Goal: Task Accomplishment & Management: Manage account settings

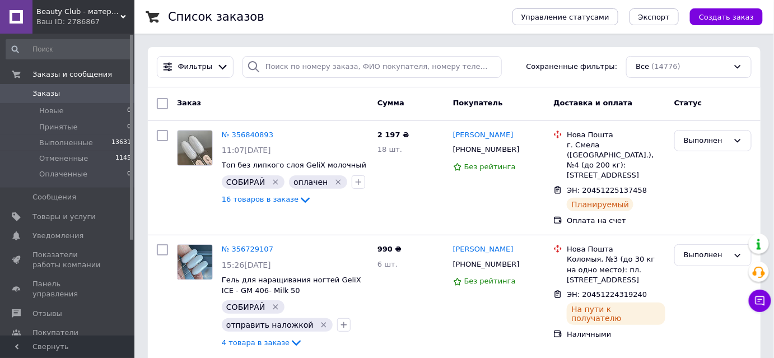
click at [57, 14] on span "Beauty Club - материалы для наращивания и дизайна ногтей" at bounding box center [78, 12] width 84 height 10
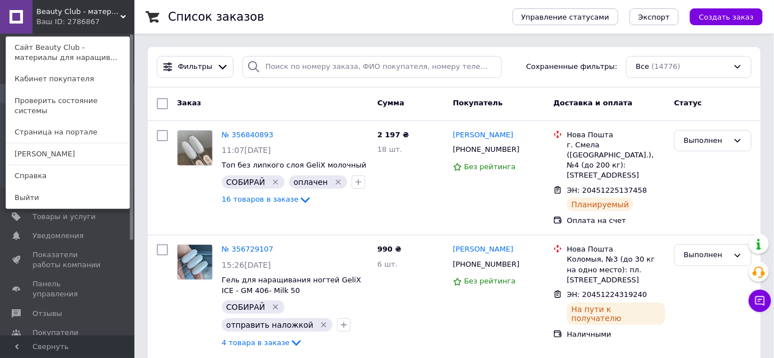
click at [51, 47] on link "Сайт Beauty Club - материалы для наращив..." at bounding box center [67, 52] width 123 height 31
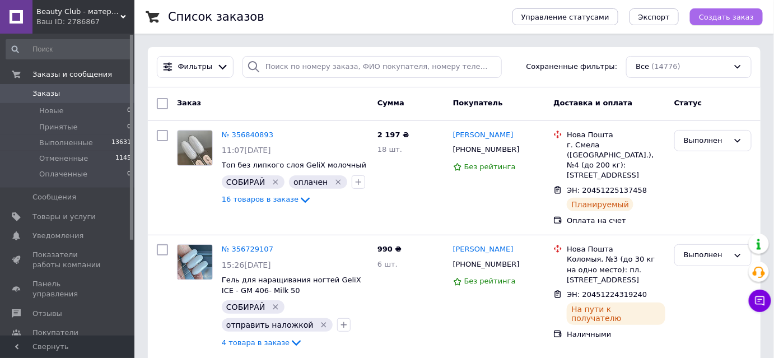
click at [729, 17] on span "Создать заказ" at bounding box center [726, 17] width 55 height 8
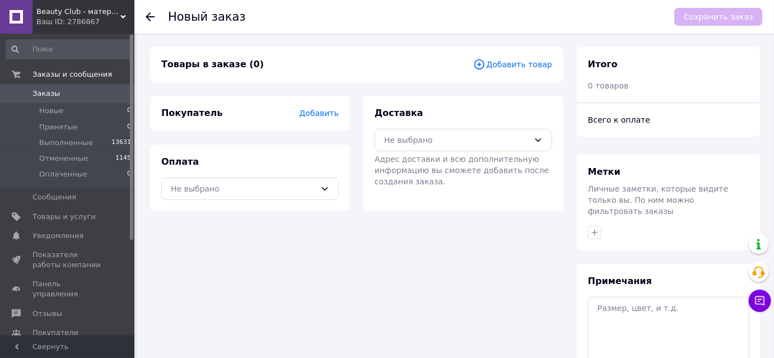
click at [324, 118] on span "Добавить" at bounding box center [319, 113] width 39 height 9
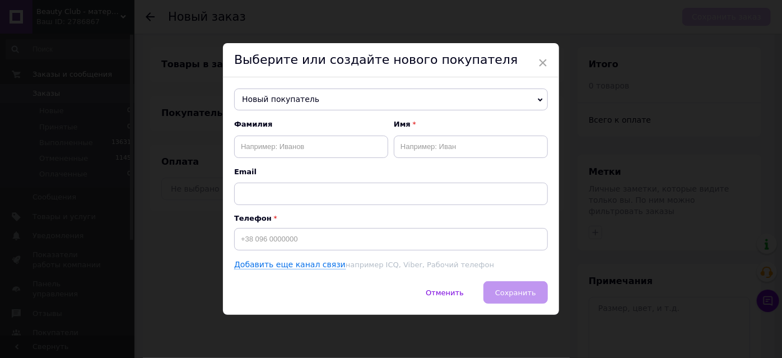
click at [287, 105] on span "Новый покупатель" at bounding box center [391, 100] width 314 height 22
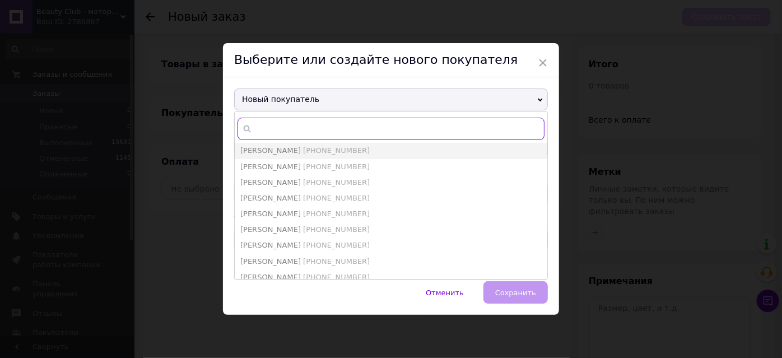
paste input "063 4658823"
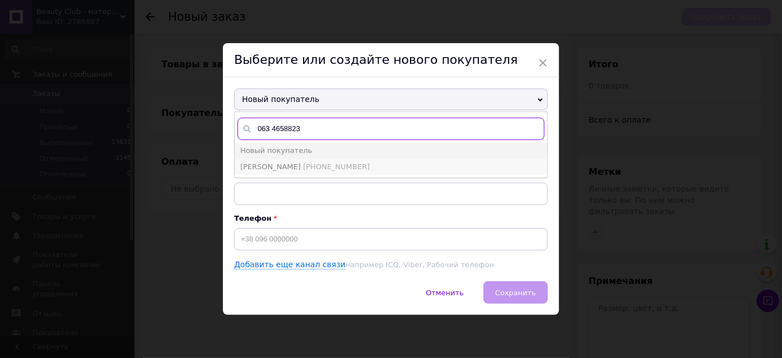
type input "063 4658823"
click at [283, 169] on span "[PERSON_NAME]" at bounding box center [270, 166] width 61 height 8
type input "[PERSON_NAME]"
type input "[PHONE_NUMBER]"
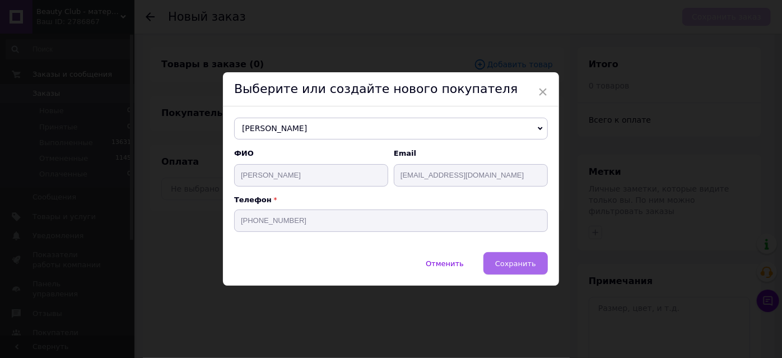
click at [519, 267] on span "Сохранить" at bounding box center [515, 263] width 41 height 8
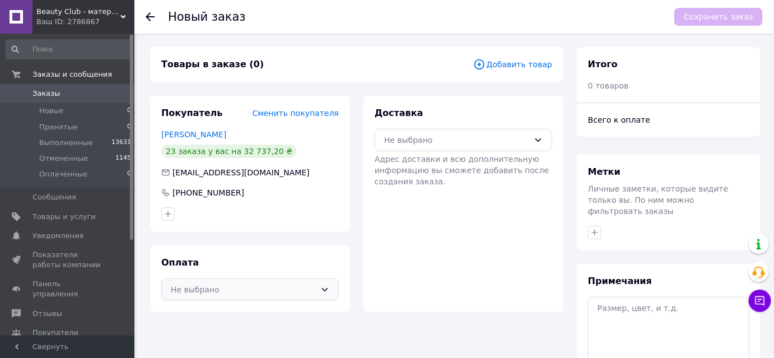
click at [324, 301] on div "Не выбрано" at bounding box center [250, 289] width 178 height 22
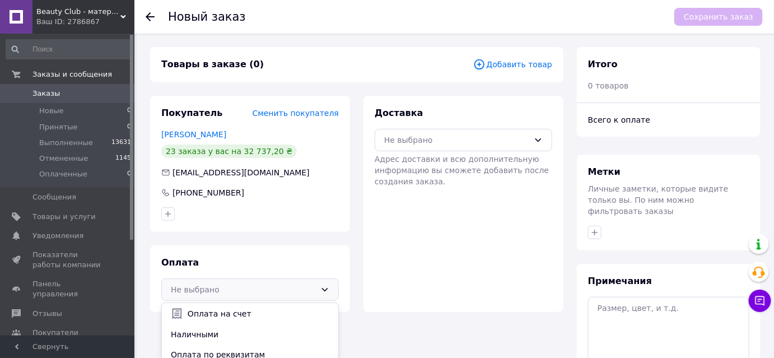
drag, startPoint x: 258, startPoint y: 338, endPoint x: 275, endPoint y: 330, distance: 18.8
click at [258, 319] on span "Оплата на счет" at bounding box center [259, 313] width 142 height 11
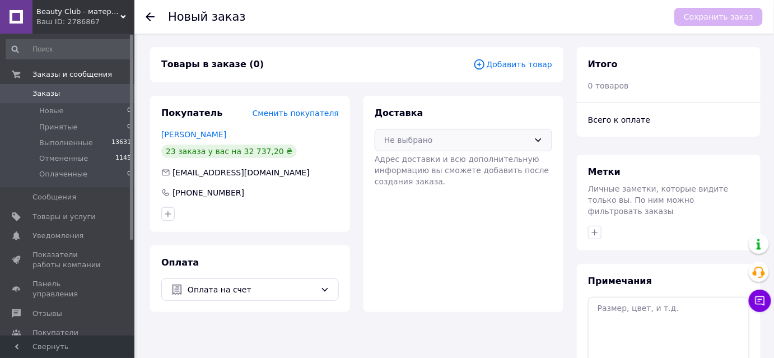
click at [536, 145] on icon at bounding box center [538, 140] width 9 height 9
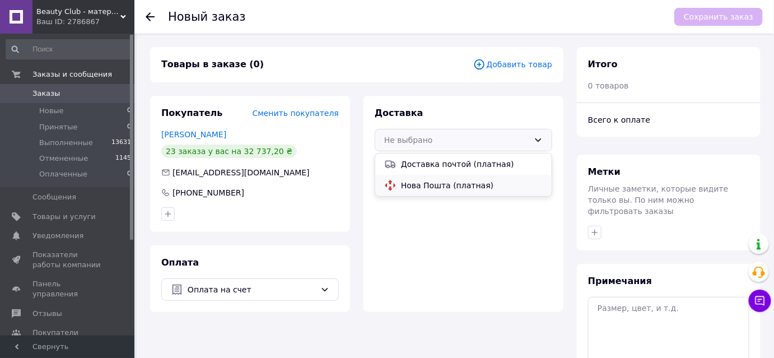
click at [473, 191] on span "Нова Пошта (платная)" at bounding box center [472, 185] width 142 height 11
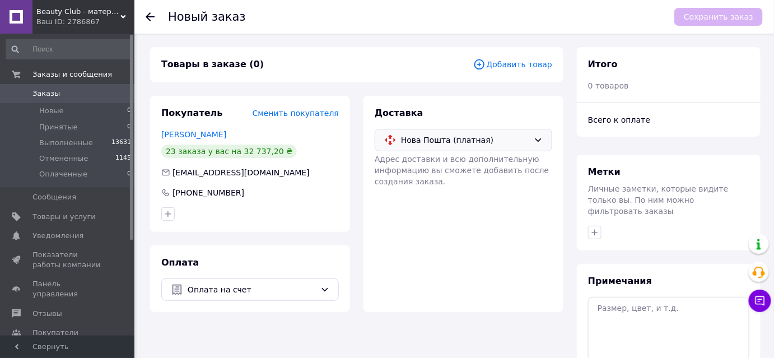
click at [497, 66] on span "Добавить товар" at bounding box center [512, 64] width 79 height 12
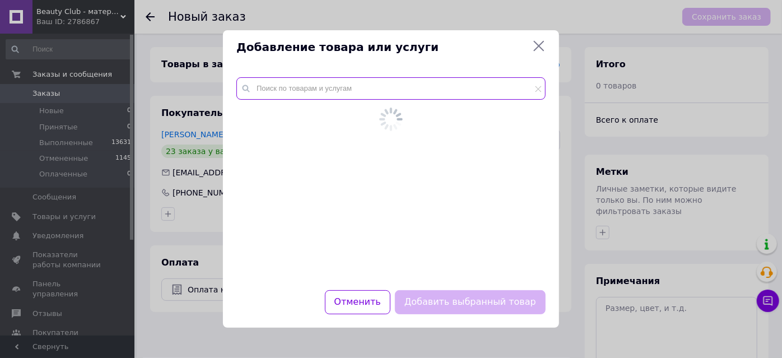
click at [318, 91] on input "text" at bounding box center [390, 88] width 309 height 22
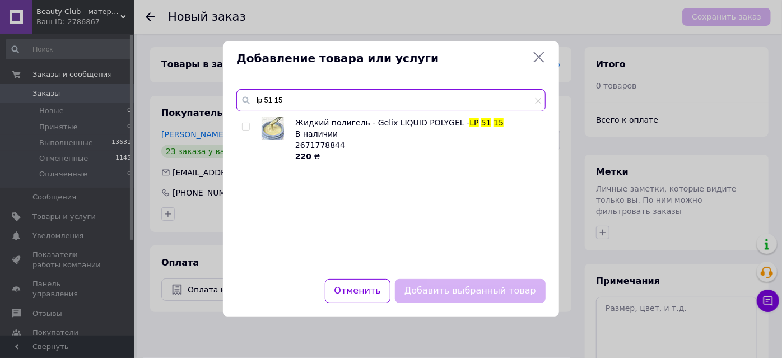
type input "lp 51 15"
click at [246, 124] on input "checkbox" at bounding box center [245, 126] width 7 height 7
checkbox input "true"
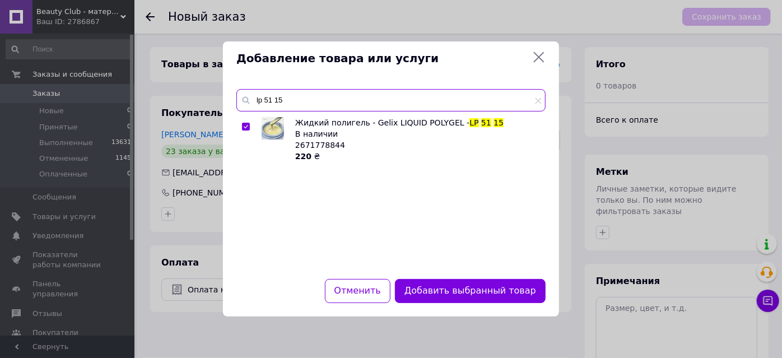
drag, startPoint x: 286, startPoint y: 102, endPoint x: 251, endPoint y: 101, distance: 35.3
click at [251, 101] on div "lp 51 15" at bounding box center [390, 100] width 309 height 22
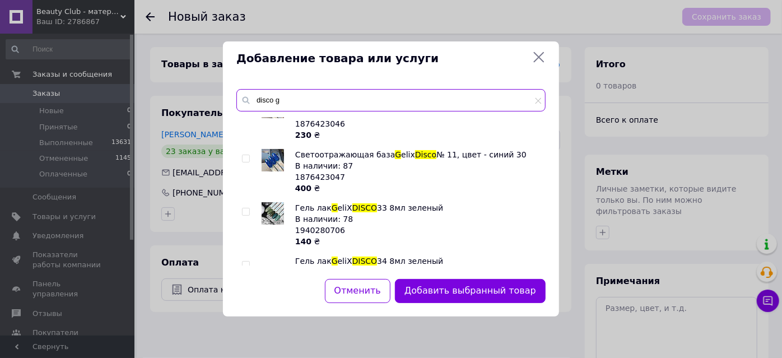
scroll to position [2459, 0]
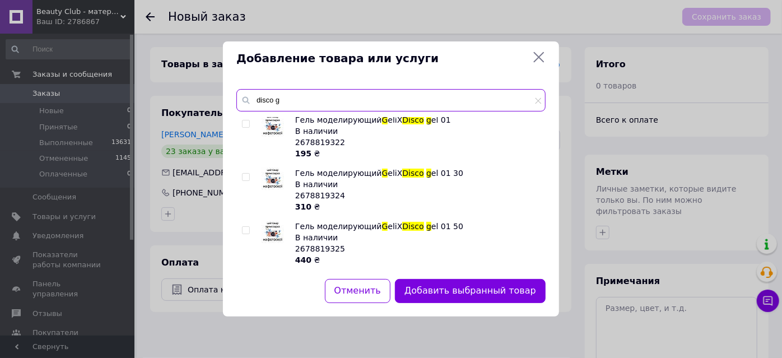
type input "disco g"
click at [248, 128] on input "checkbox" at bounding box center [245, 123] width 7 height 7
checkbox input "true"
drag, startPoint x: 282, startPoint y: 99, endPoint x: 267, endPoint y: 100, distance: 15.1
click at [267, 100] on input "disco g" at bounding box center [390, 100] width 309 height 22
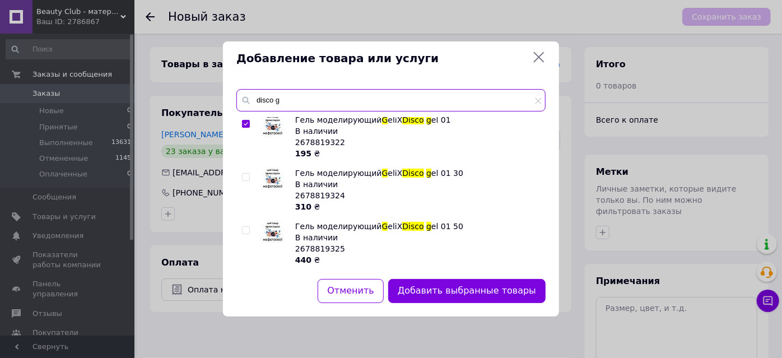
click at [283, 100] on input "disco g" at bounding box center [390, 100] width 309 height 22
click at [282, 101] on input "disco g" at bounding box center [390, 100] width 309 height 22
click at [281, 101] on input "disco g" at bounding box center [390, 100] width 309 height 22
drag, startPoint x: 297, startPoint y: 103, endPoint x: 253, endPoint y: 101, distance: 44.9
click at [253, 101] on input "disco топ" at bounding box center [390, 100] width 309 height 22
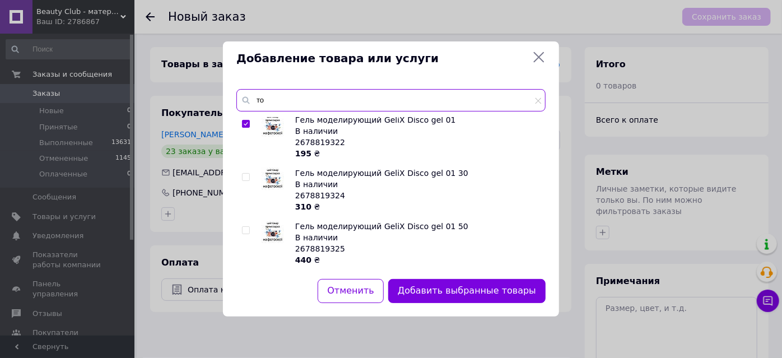
type input "т"
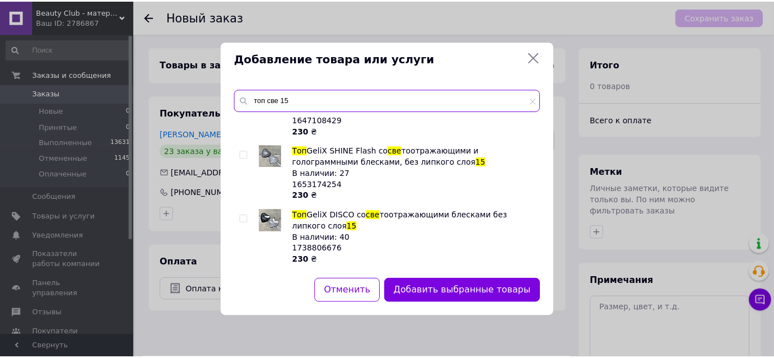
scroll to position [157, 0]
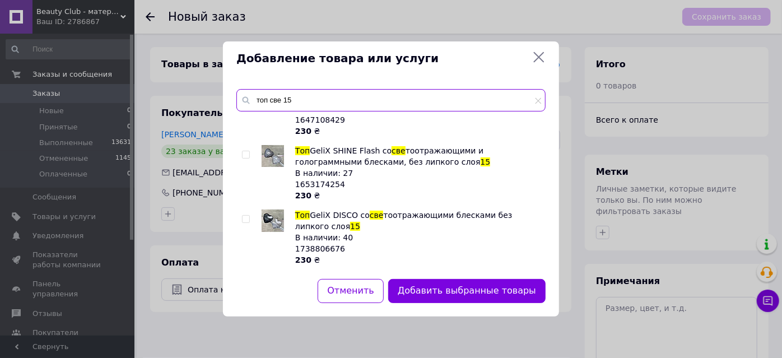
type input "топ све 15"
drag, startPoint x: 245, startPoint y: 207, endPoint x: 248, endPoint y: 202, distance: 6.5
click at [245, 216] on input "checkbox" at bounding box center [245, 219] width 7 height 7
checkbox input "true"
click at [246, 151] on input "checkbox" at bounding box center [245, 154] width 7 height 7
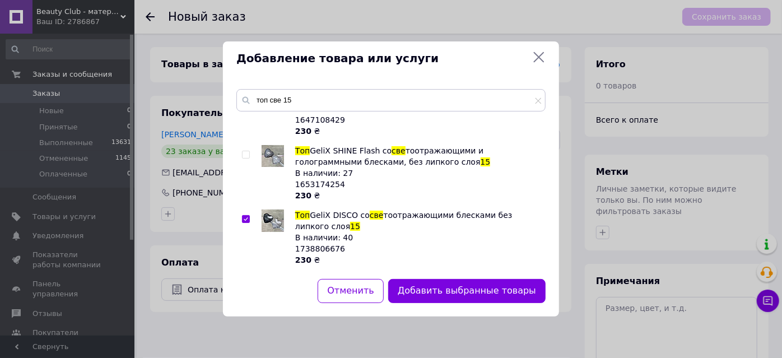
checkbox input "true"
click at [440, 295] on button "Добавить выбранные товары" at bounding box center [466, 291] width 157 height 24
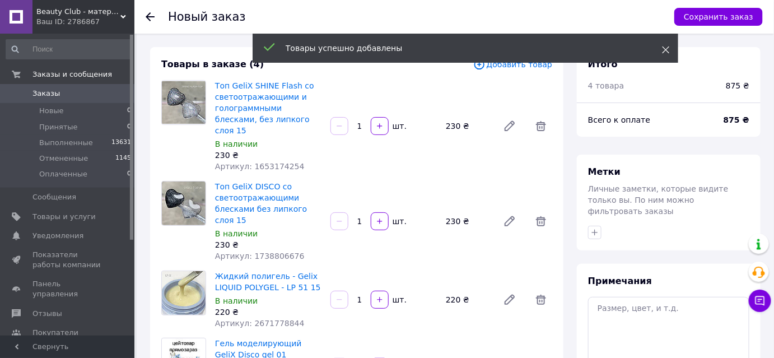
click at [663, 49] on icon at bounding box center [666, 50] width 8 height 8
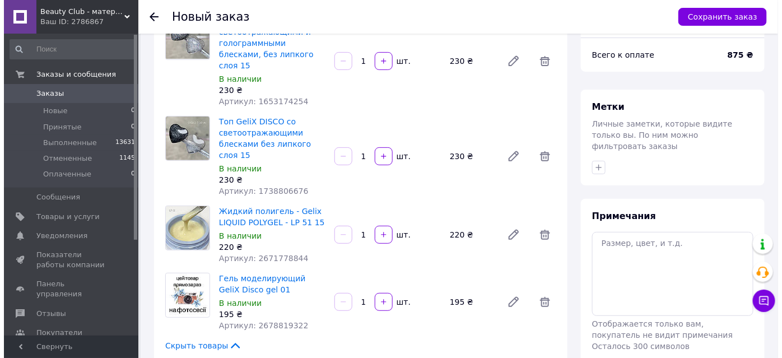
scroll to position [0, 0]
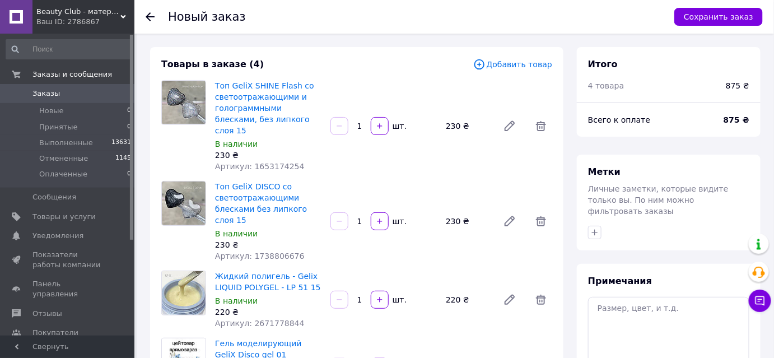
click at [512, 67] on span "Добавить товар" at bounding box center [512, 64] width 79 height 12
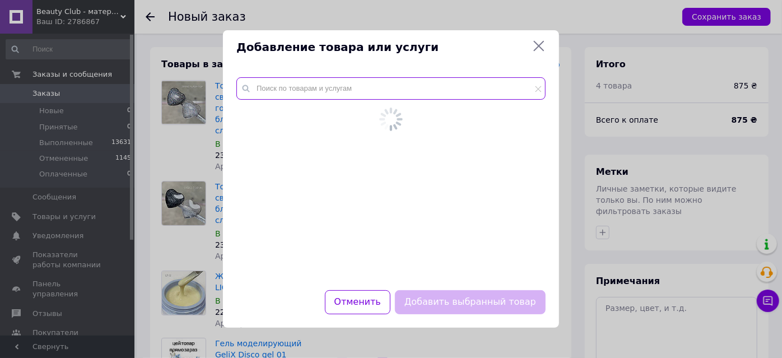
click at [292, 91] on input "text" at bounding box center [390, 88] width 309 height 22
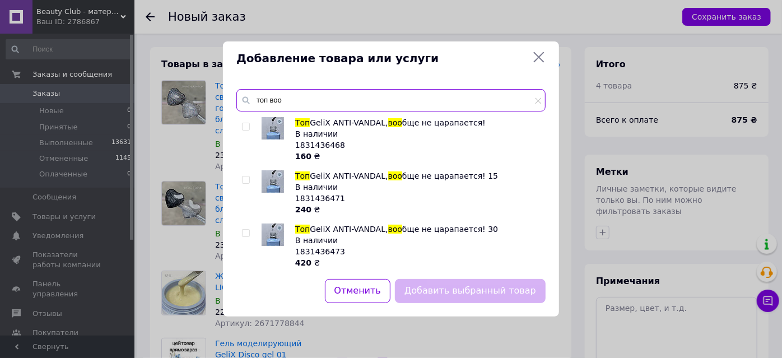
type input "топ воо"
click at [248, 184] on input "checkbox" at bounding box center [245, 179] width 7 height 7
checkbox input "true"
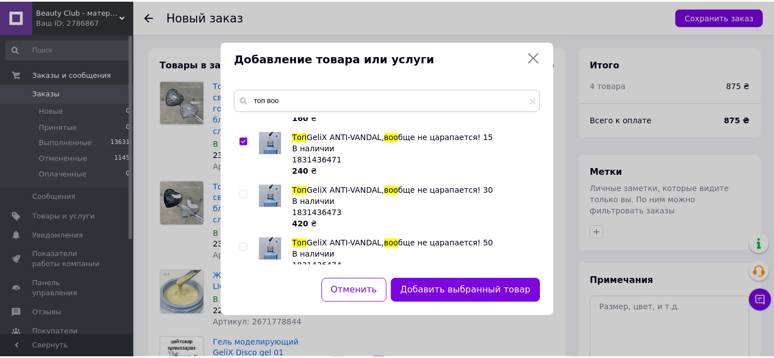
scroll to position [100, 0]
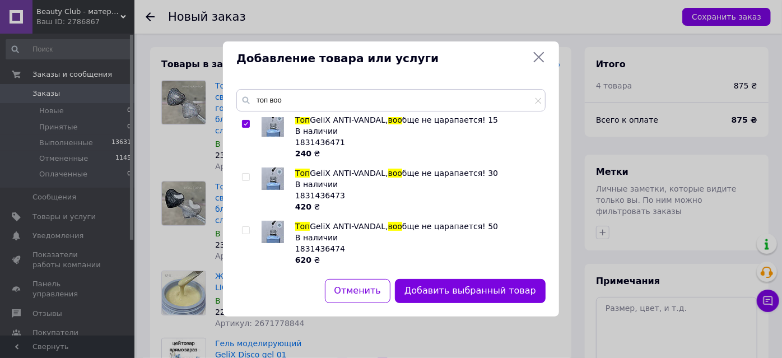
click at [246, 227] on input "checkbox" at bounding box center [245, 230] width 7 height 7
checkbox input "true"
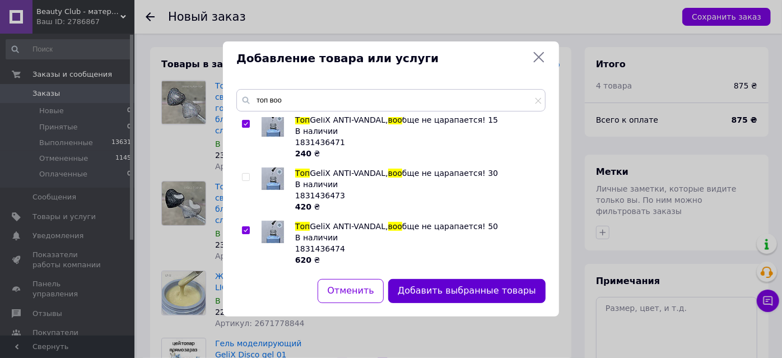
click at [457, 292] on button "Добавить выбранные товары" at bounding box center [466, 291] width 157 height 24
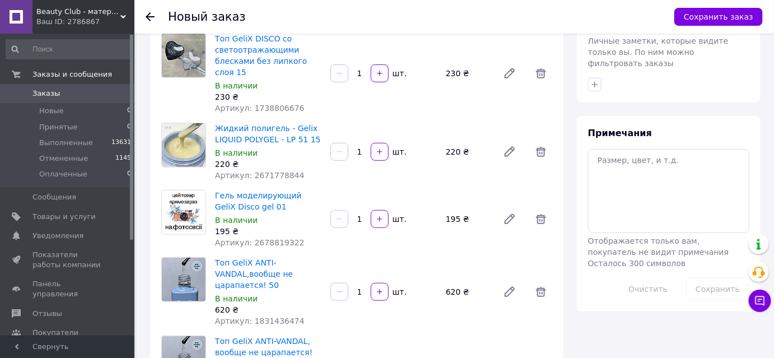
scroll to position [0, 0]
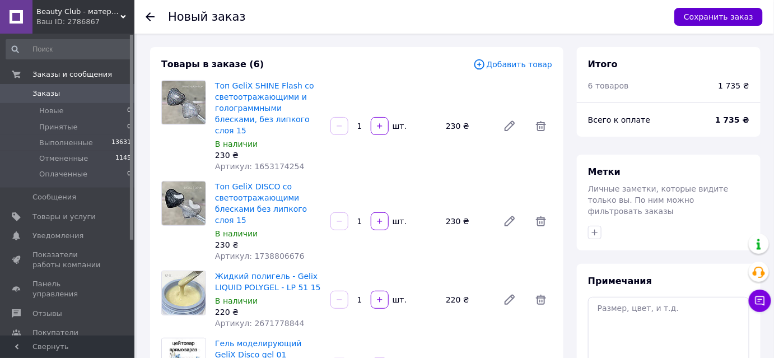
click at [726, 15] on button "Сохранить заказ" at bounding box center [719, 17] width 89 height 18
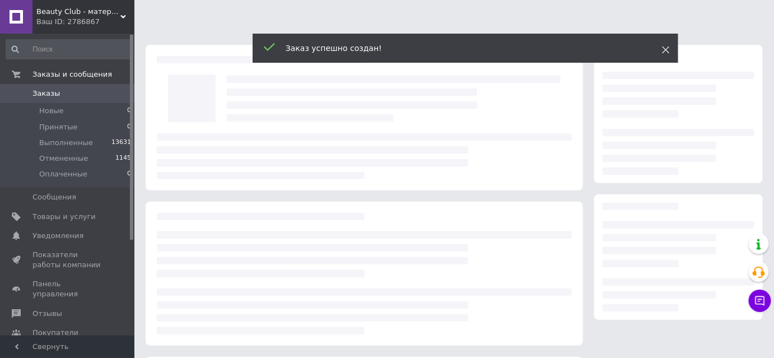
click at [666, 53] on icon at bounding box center [666, 50] width 8 height 8
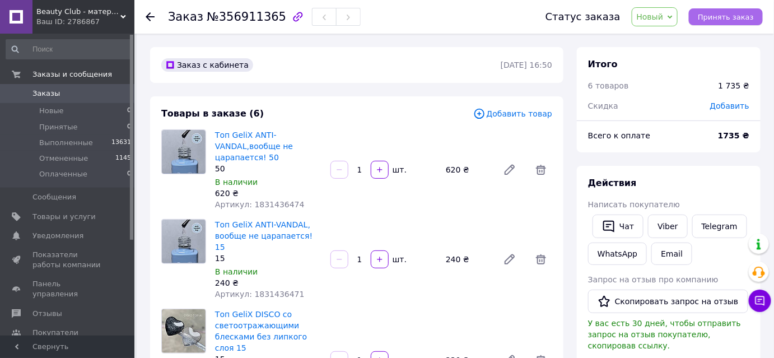
click at [725, 14] on span "Принять заказ" at bounding box center [726, 17] width 56 height 8
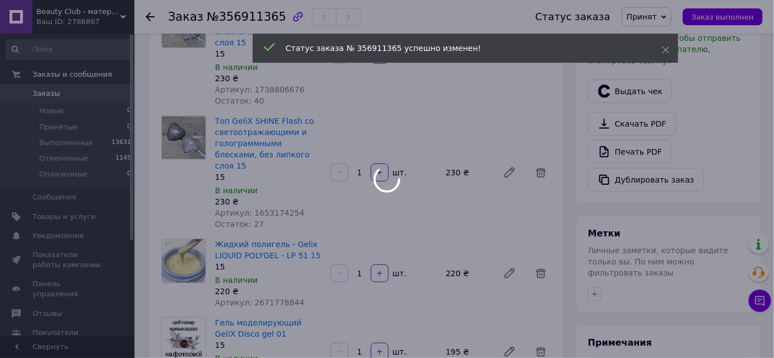
scroll to position [407, 0]
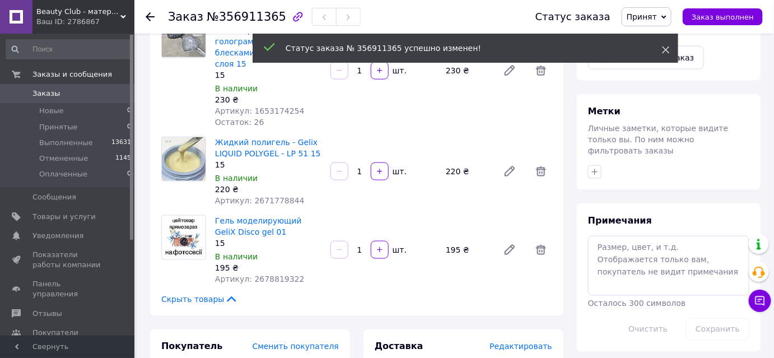
click at [669, 52] on icon at bounding box center [666, 50] width 8 height 8
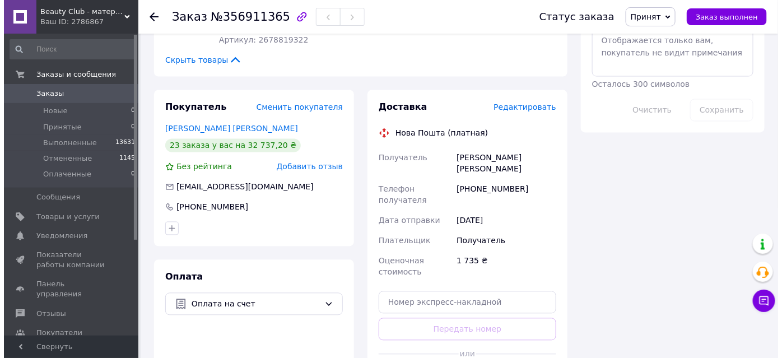
scroll to position [764, 0]
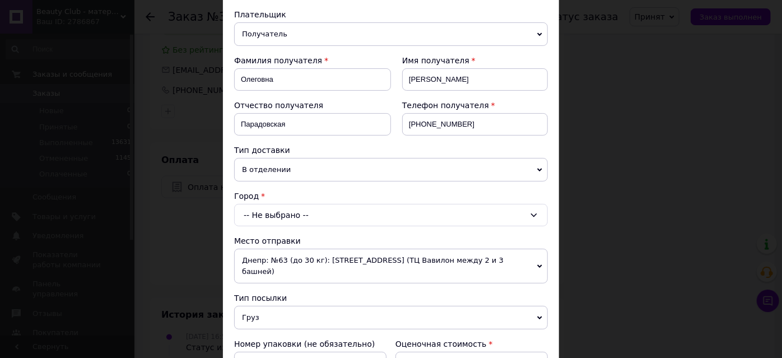
scroll to position [152, 0]
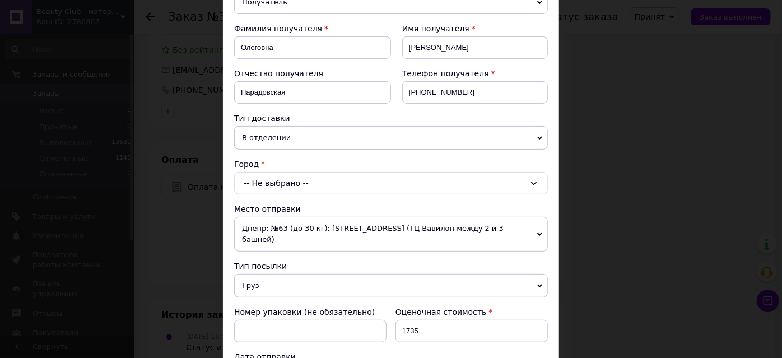
click at [287, 194] on div "-- Не выбрано --" at bounding box center [391, 183] width 314 height 22
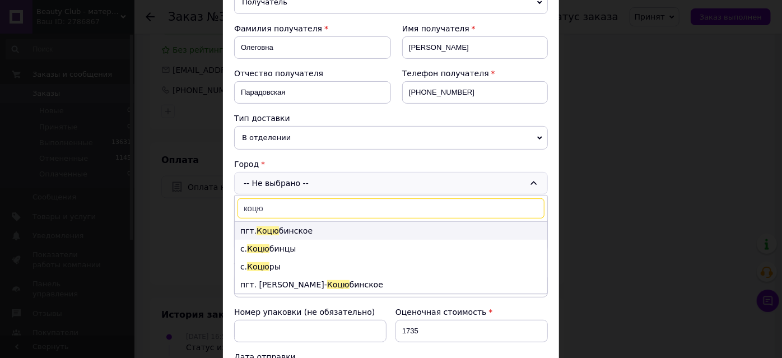
type input "коцю"
click at [270, 235] on span "Коцю" at bounding box center [268, 230] width 22 height 9
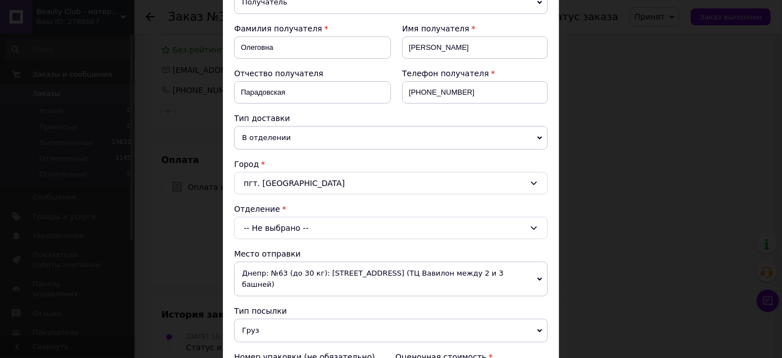
click at [270, 239] on div "-- Не выбрано --" at bounding box center [391, 228] width 314 height 22
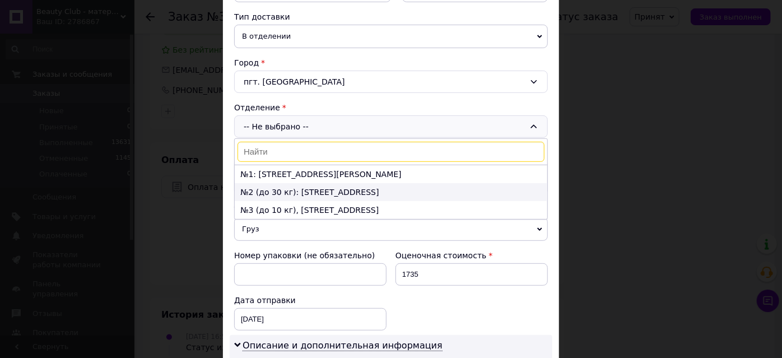
scroll to position [254, 0]
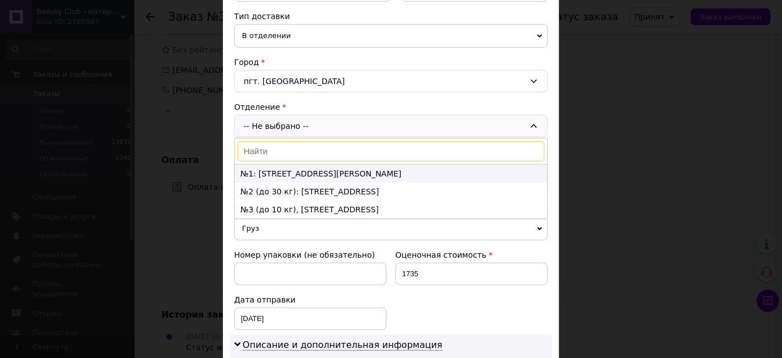
click at [272, 183] on li "№1: [STREET_ADDRESS][PERSON_NAME]" at bounding box center [391, 174] width 313 height 18
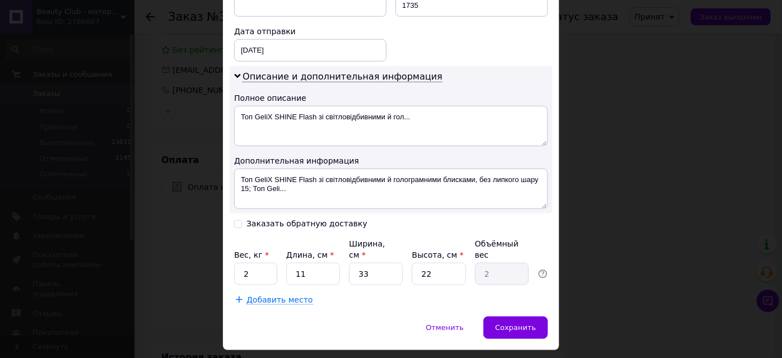
scroll to position [611, 0]
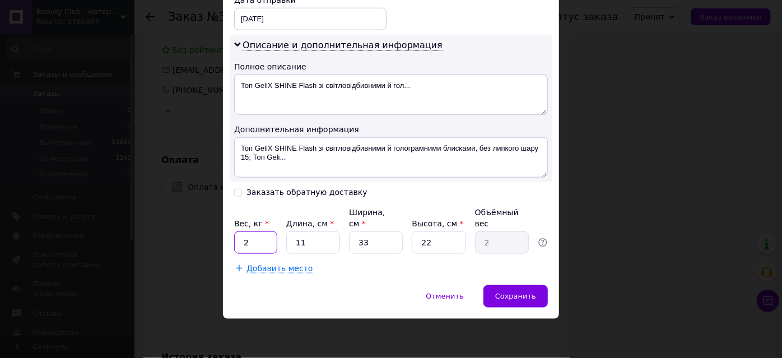
click at [267, 254] on input "2" at bounding box center [255, 242] width 43 height 22
type input "0.5"
click at [396, 252] on input "33" at bounding box center [376, 242] width 54 height 22
type input "3"
type input "0.18"
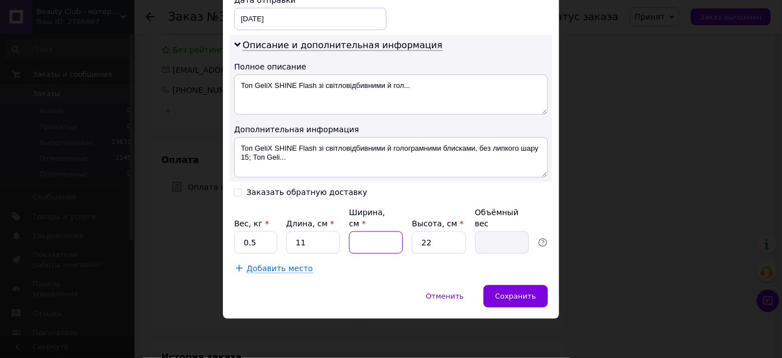
type input "1"
type input "0.1"
type input "15"
type input "0.91"
type input "15"
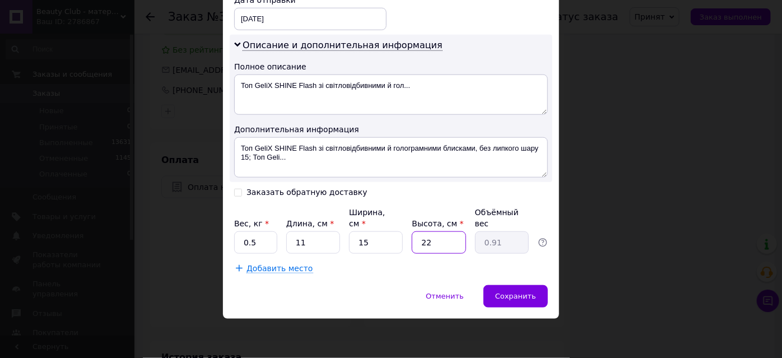
click at [431, 254] on input "22" at bounding box center [439, 242] width 54 height 22
type input "2"
type input "0.1"
type input "1"
type input "0.1"
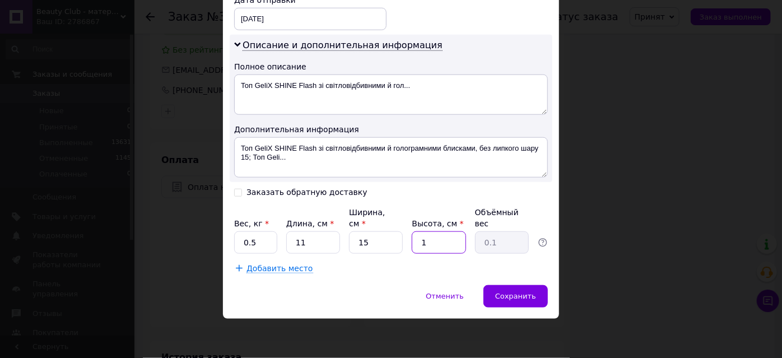
type input "12"
type input "0.5"
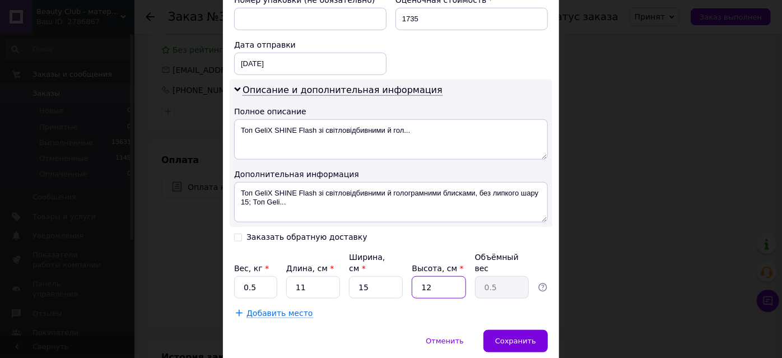
type input "12"
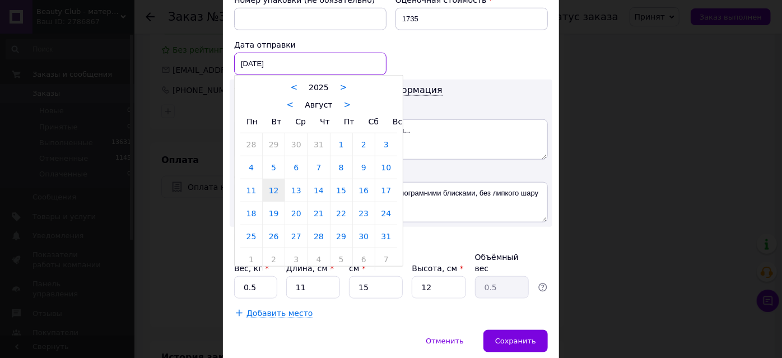
click at [296, 75] on div "[DATE] < 2025 > < Август > Пн Вт Ср Чт Пт Сб Вс 28 29 30 31 1 2 3 4 5 6 7 8 9 1…" at bounding box center [310, 64] width 152 height 22
click at [297, 202] on link "13" at bounding box center [296, 190] width 22 height 22
type input "[DATE]"
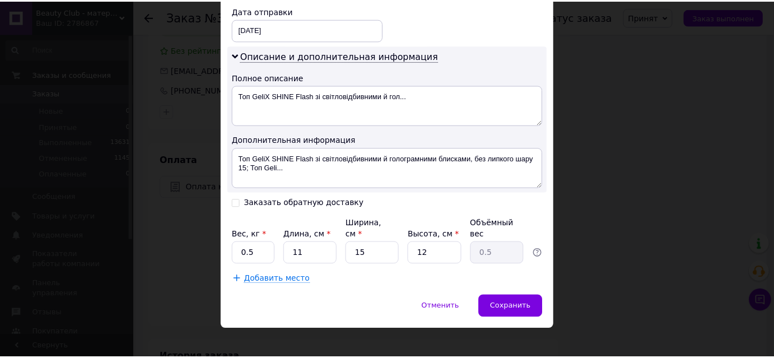
scroll to position [628, 0]
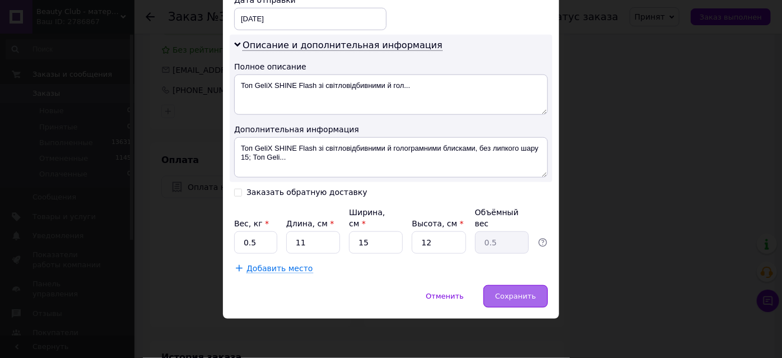
click at [517, 293] on span "Сохранить" at bounding box center [515, 296] width 41 height 8
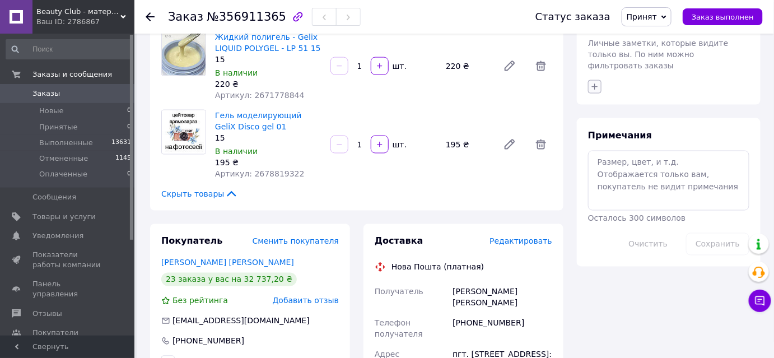
scroll to position [509, 0]
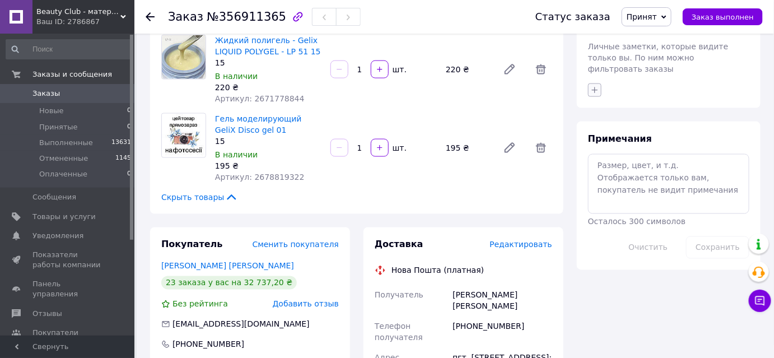
click at [594, 95] on icon "button" at bounding box center [594, 90] width 9 height 9
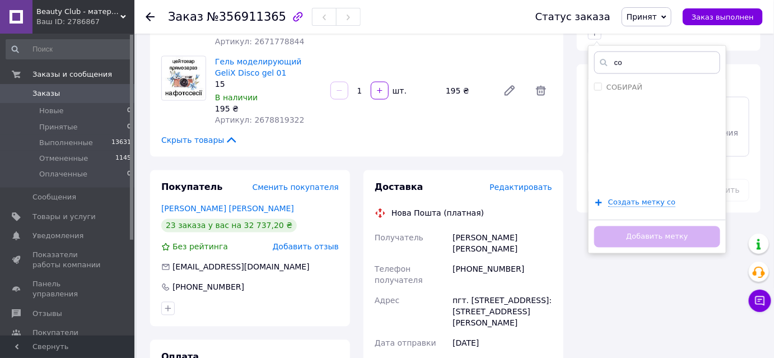
scroll to position [611, 0]
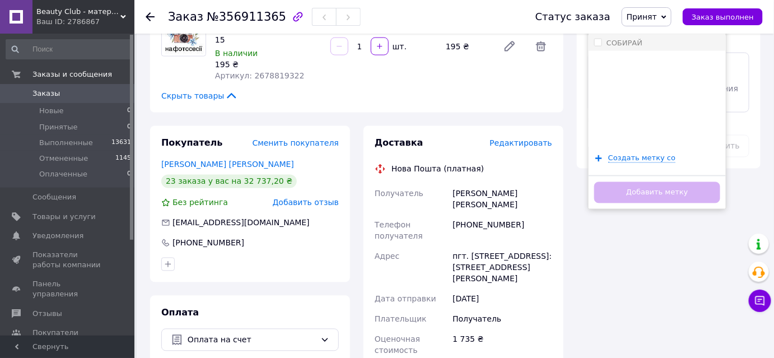
type input "со"
click at [599, 46] on input "СОБИРАЙ" at bounding box center [597, 42] width 7 height 7
checkbox input "true"
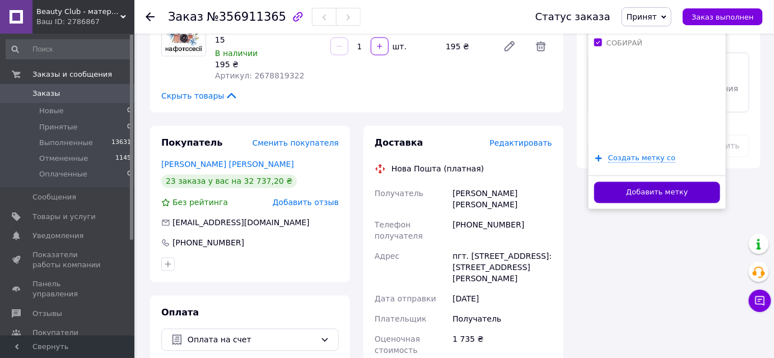
click at [647, 204] on button "Добавить метку" at bounding box center [657, 193] width 126 height 22
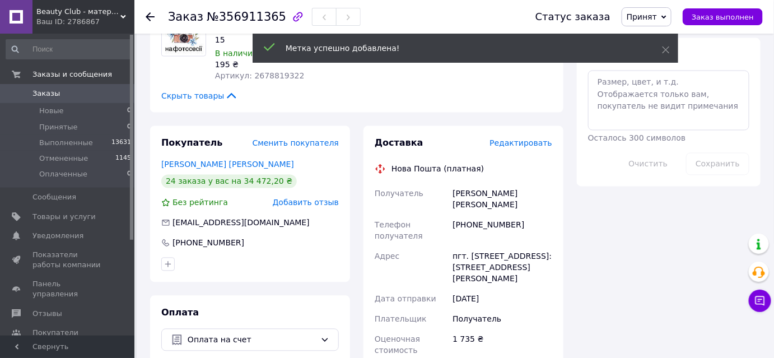
click at [596, 11] on icon "button" at bounding box center [594, 6] width 9 height 9
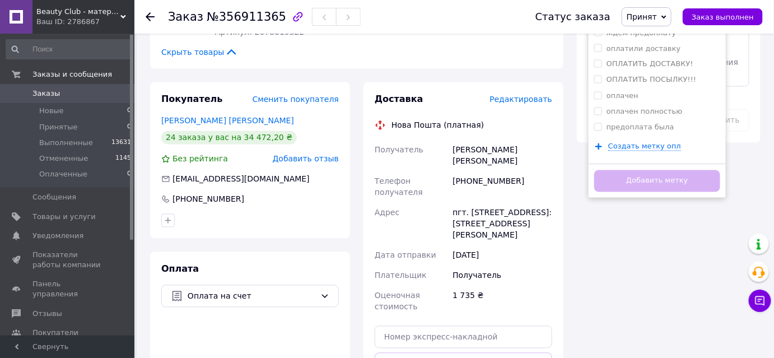
scroll to position [713, 0]
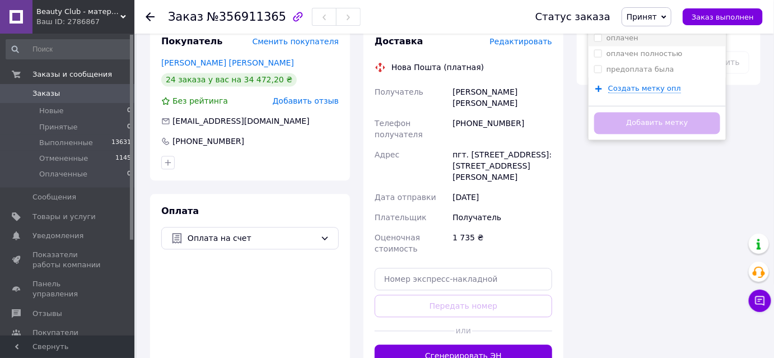
type input "опл"
click at [599, 41] on input "оплачен" at bounding box center [597, 37] width 7 height 7
checkbox input "true"
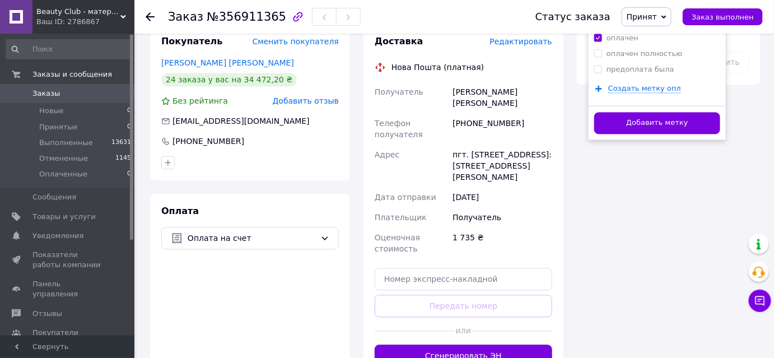
click at [627, 134] on button "Добавить метку" at bounding box center [657, 123] width 126 height 22
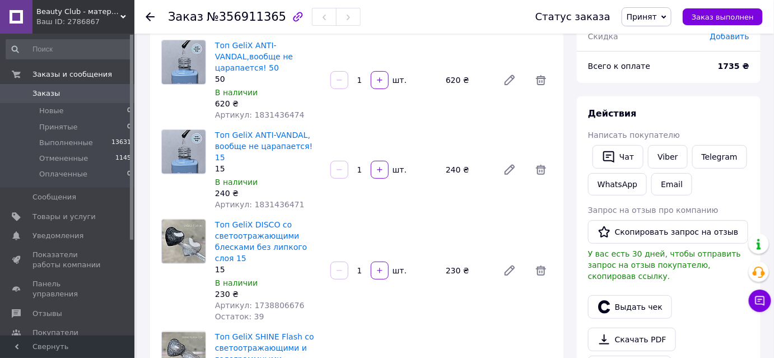
scroll to position [0, 0]
